Goal: Obtain resource: Obtain resource

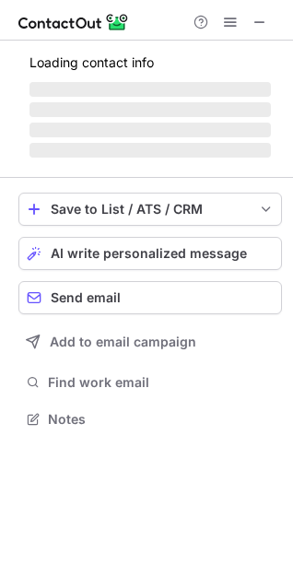
scroll to position [417, 293]
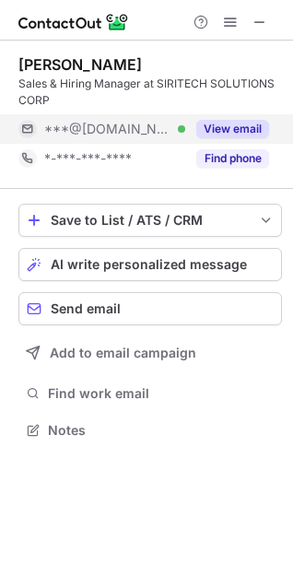
click at [208, 121] on button "View email" at bounding box center [232, 129] width 73 height 18
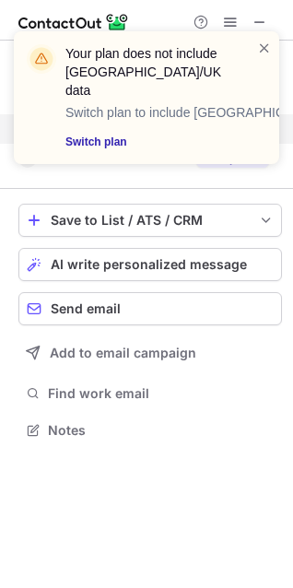
click at [224, 160] on div "Your plan does not include US/UK data Switch plan to include US/UK data Switch …" at bounding box center [146, 105] width 295 height 184
click at [265, 44] on span at bounding box center [264, 48] width 15 height 18
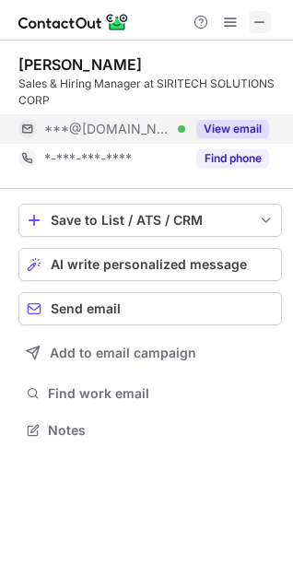
click at [261, 15] on span at bounding box center [260, 22] width 15 height 15
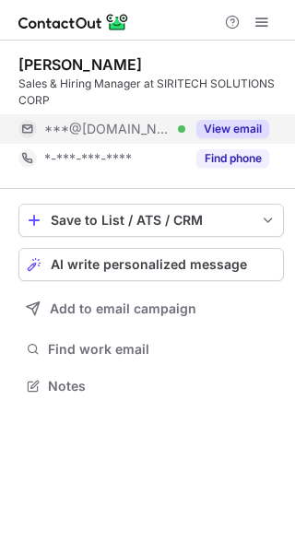
scroll to position [372, 295]
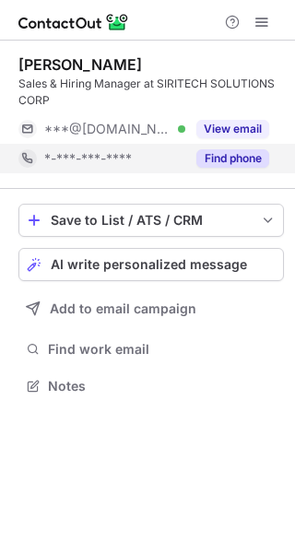
click at [215, 147] on div "Find phone" at bounding box center [227, 158] width 84 height 29
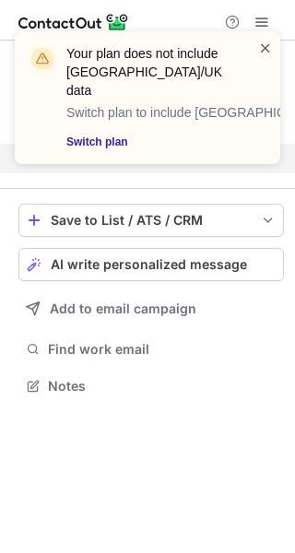
click at [266, 47] on span at bounding box center [265, 48] width 15 height 18
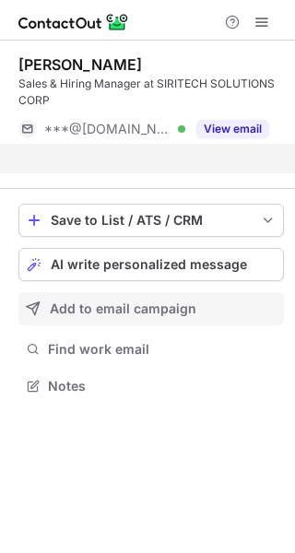
scroll to position [343, 295]
